Goal: Task Accomplishment & Management: Use online tool/utility

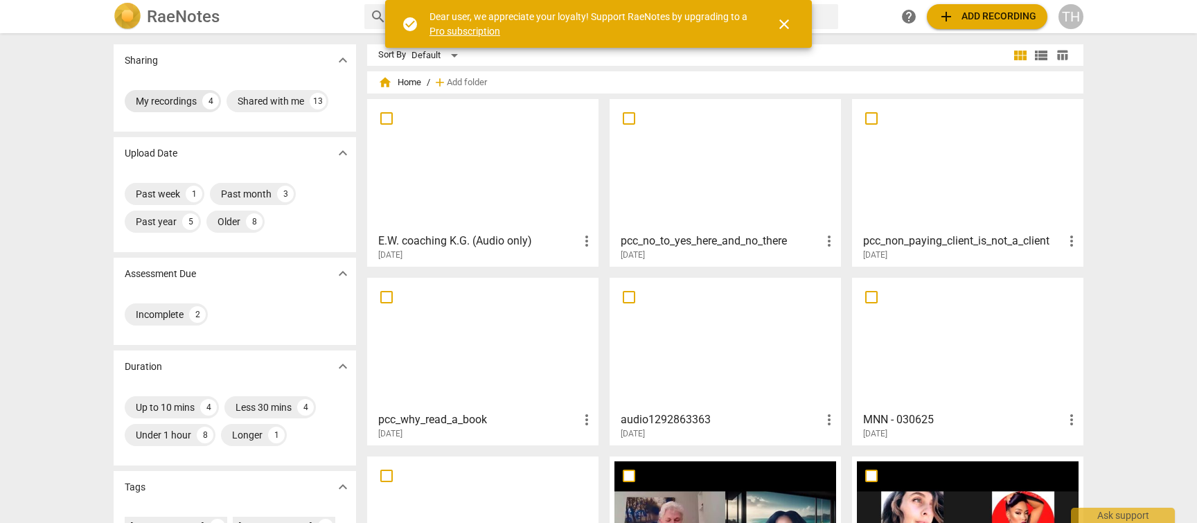
click at [163, 100] on div "My recordings" at bounding box center [166, 101] width 61 height 14
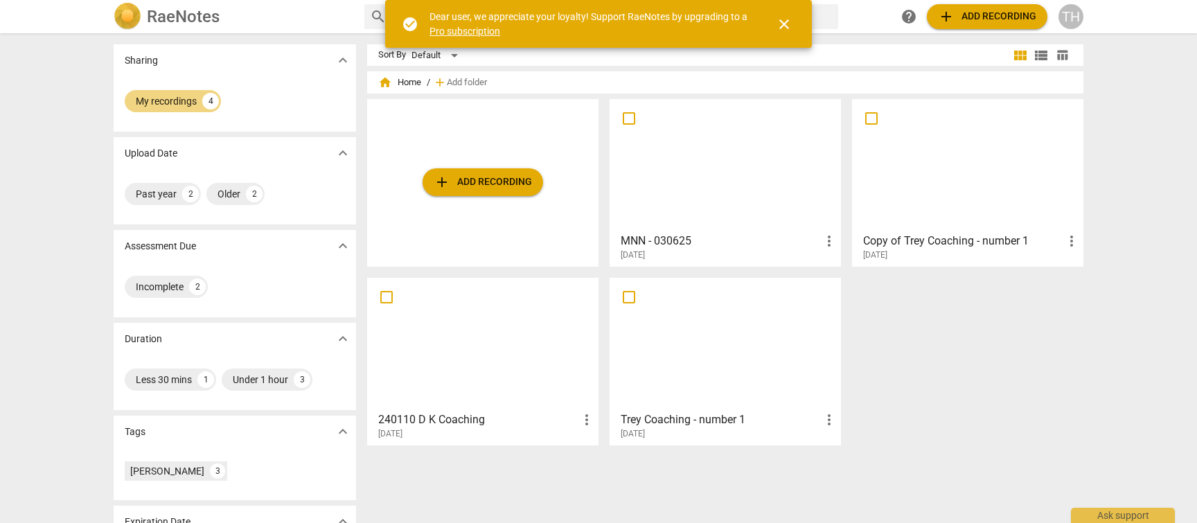
click at [719, 189] on div at bounding box center [725, 165] width 222 height 123
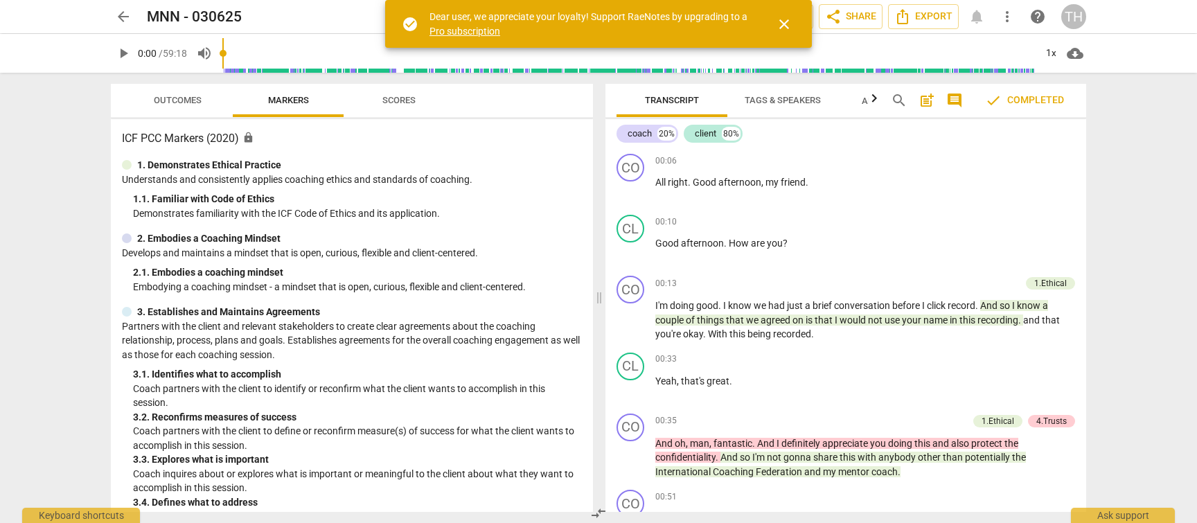
click at [787, 19] on span "close" at bounding box center [784, 24] width 17 height 17
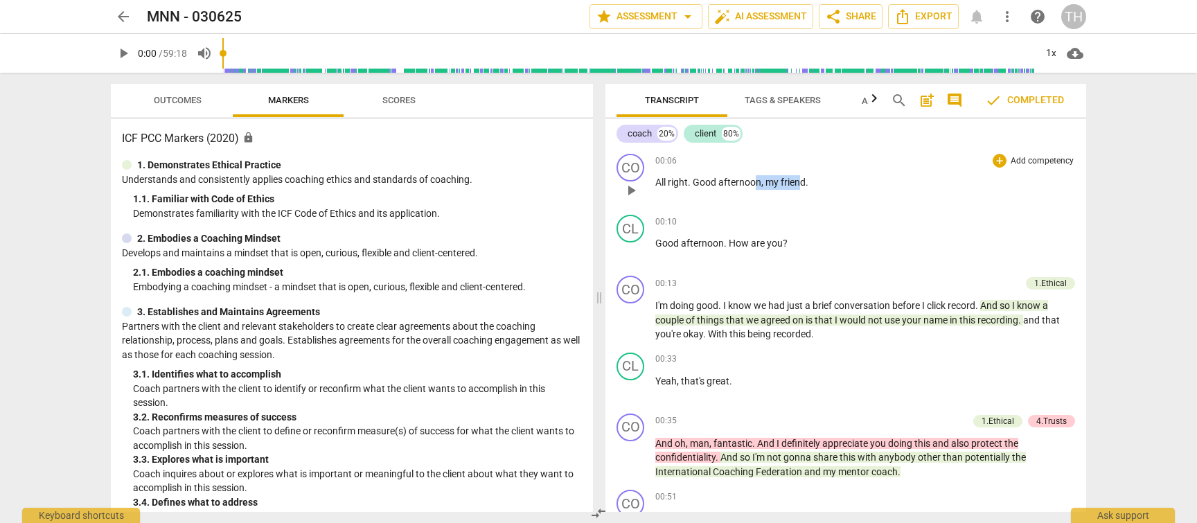
drag, startPoint x: 756, startPoint y: 181, endPoint x: 799, endPoint y: 183, distance: 43.0
click at [799, 183] on p "All right . Good afternoon , my friend ." at bounding box center [865, 182] width 420 height 15
click at [856, 160] on span "keyboard_arrow_down" at bounding box center [851, 164] width 17 height 17
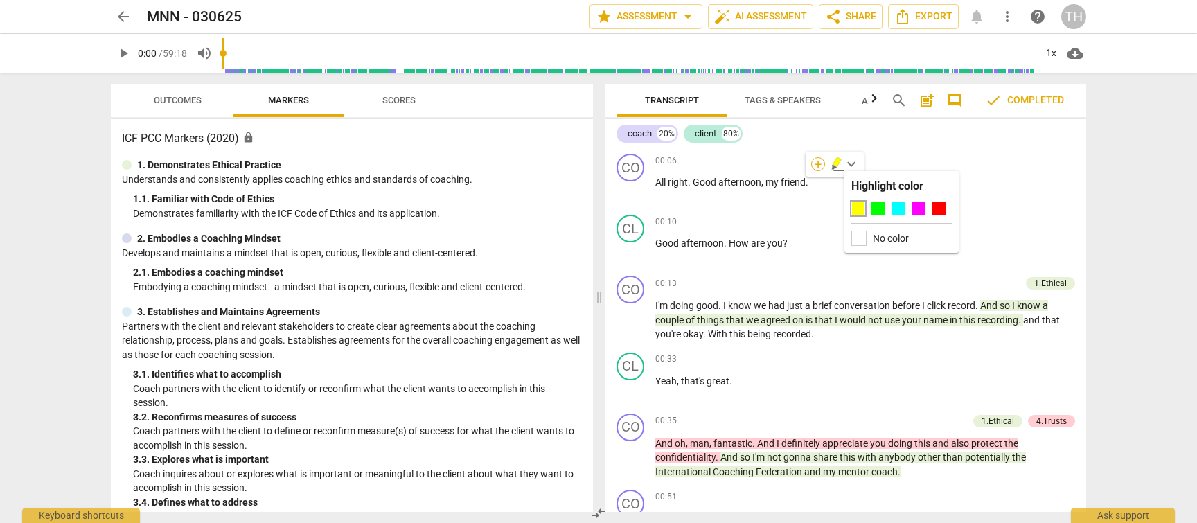
click at [815, 163] on div "+" at bounding box center [818, 164] width 14 height 14
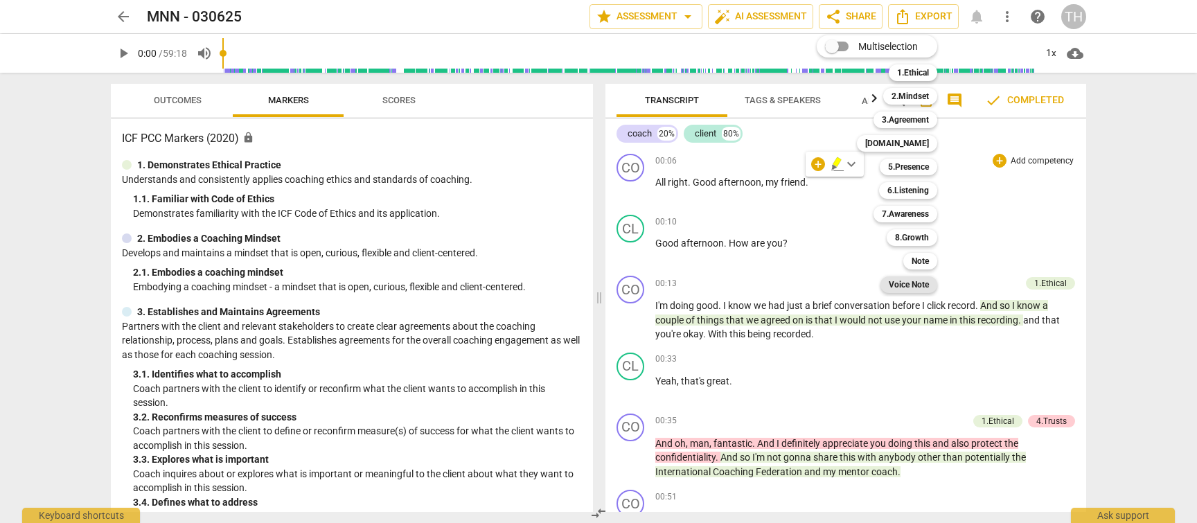
click at [916, 285] on b "Voice Note" at bounding box center [909, 284] width 40 height 17
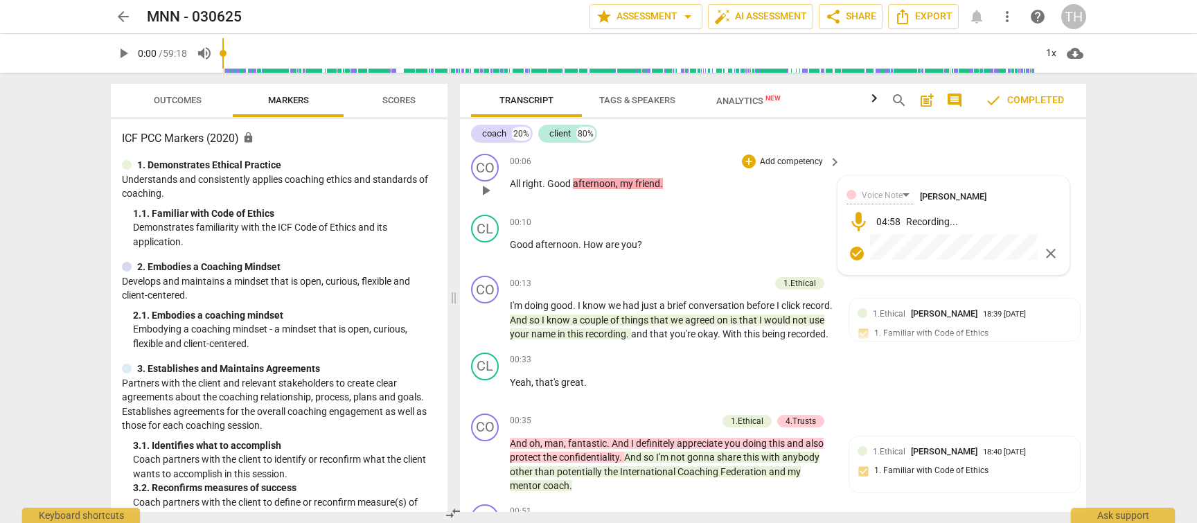
click at [1046, 253] on span "close" at bounding box center [1050, 253] width 17 height 17
